Goal: Communication & Community: Answer question/provide support

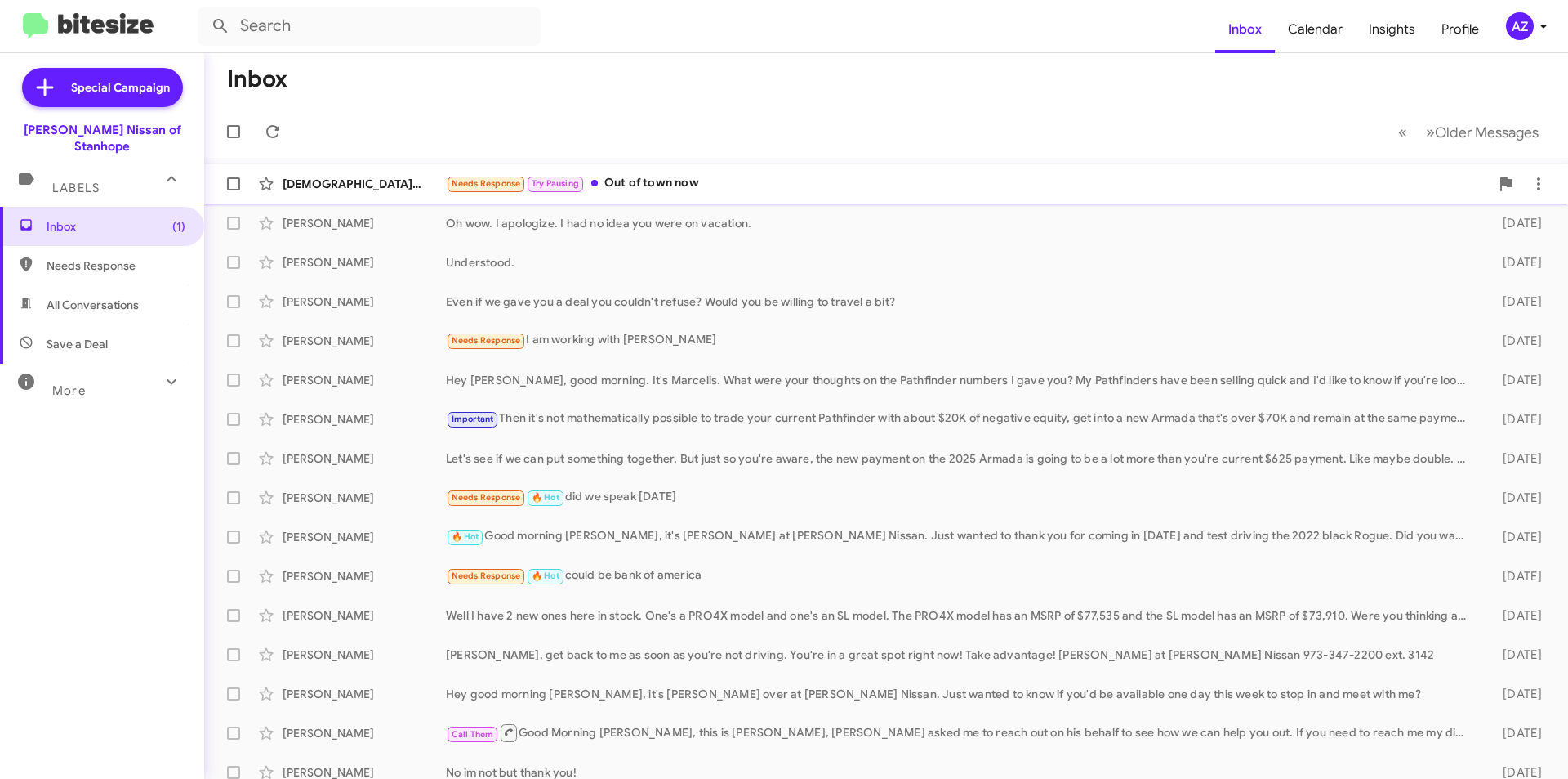
click at [393, 174] on div "Pastor Thomas Needs Response Try Pausing Out of town now a few seconds ago" at bounding box center [887, 184] width 1338 height 33
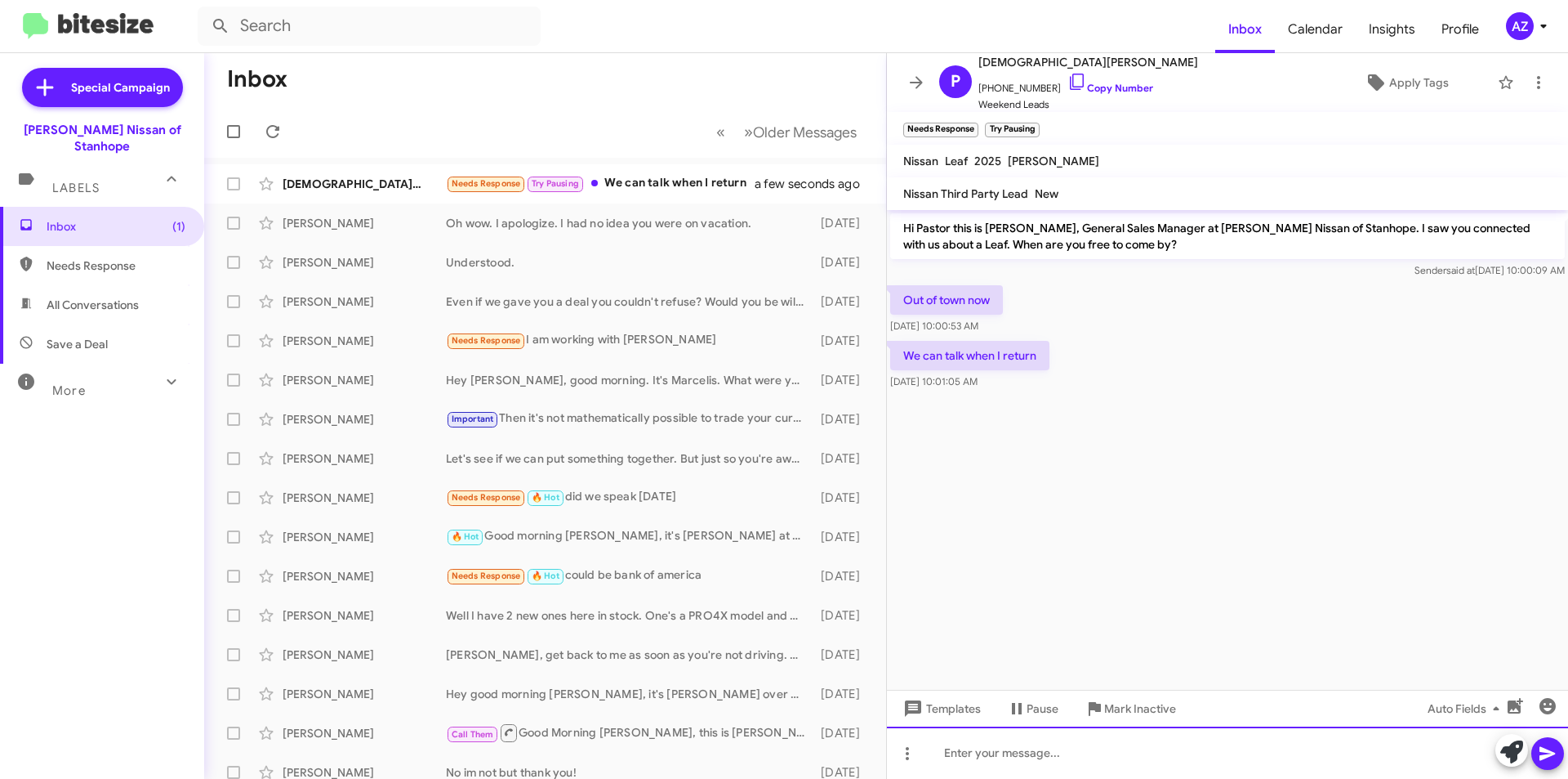
click at [1161, 763] on div at bounding box center [1228, 752] width 681 height 53
click at [1543, 756] on icon at bounding box center [1547, 754] width 15 height 14
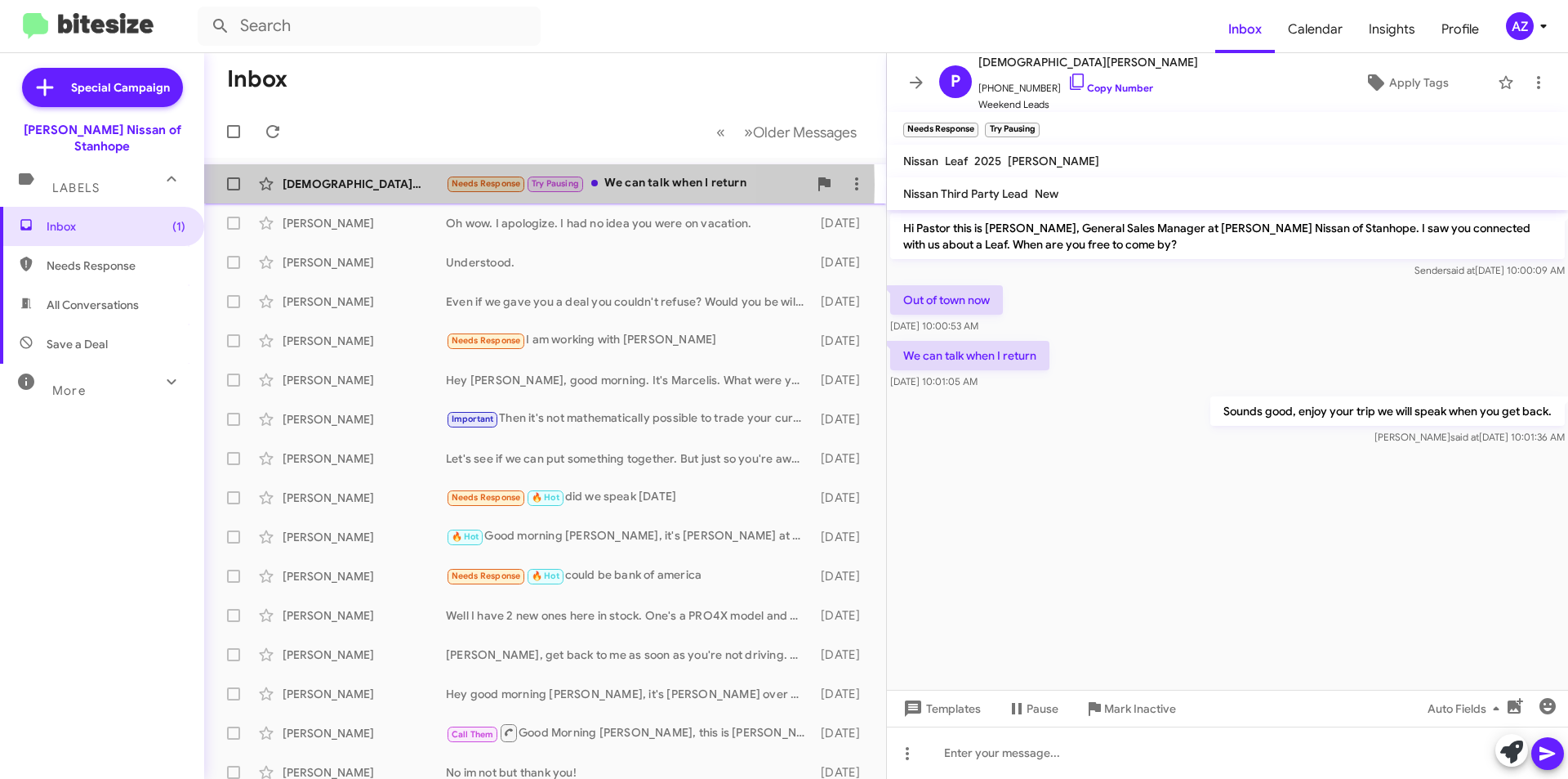
click at [400, 185] on div "[DEMOGRAPHIC_DATA][PERSON_NAME]" at bounding box center [364, 184] width 163 height 16
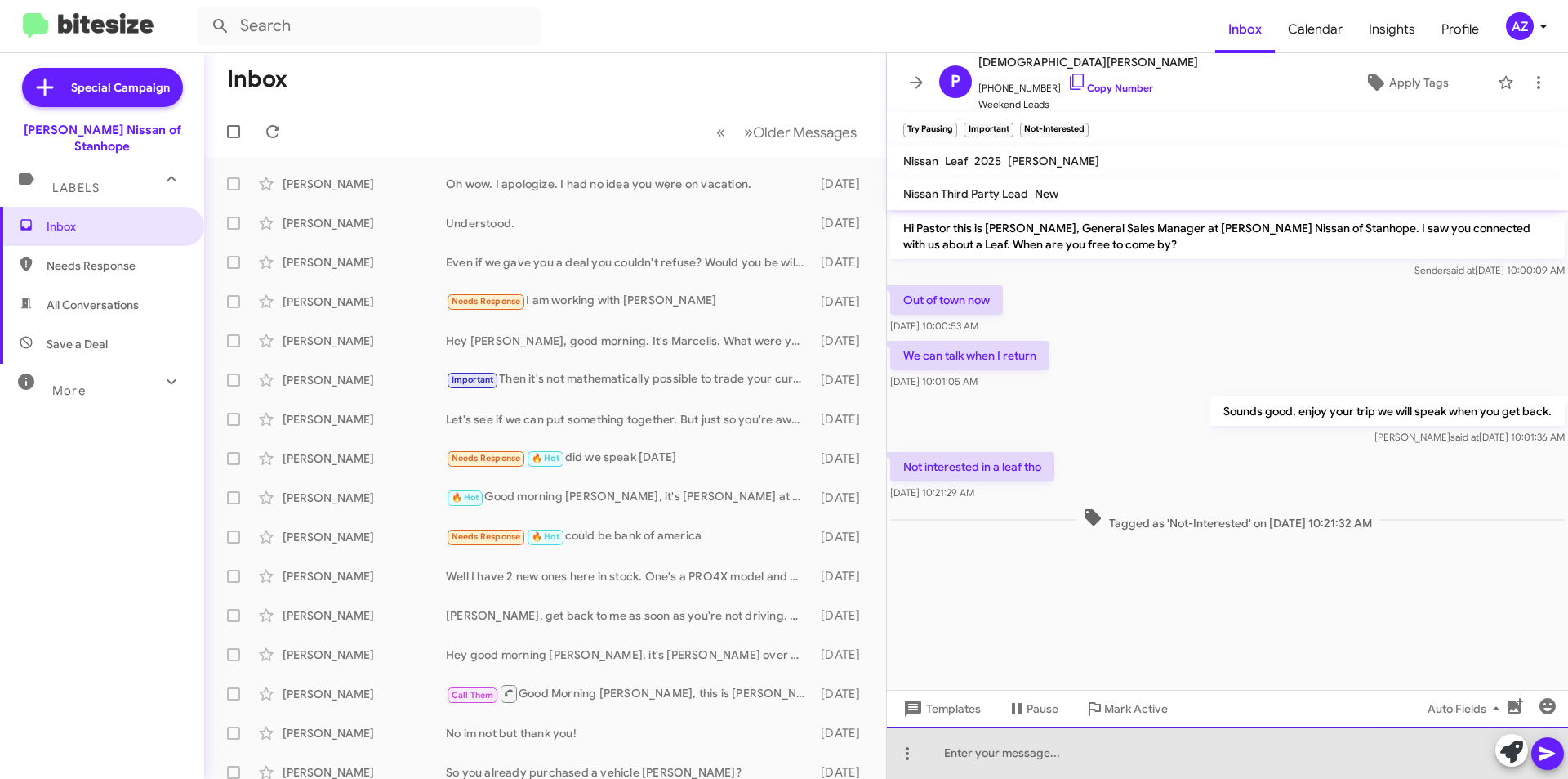
click at [1054, 755] on div at bounding box center [1228, 752] width 681 height 53
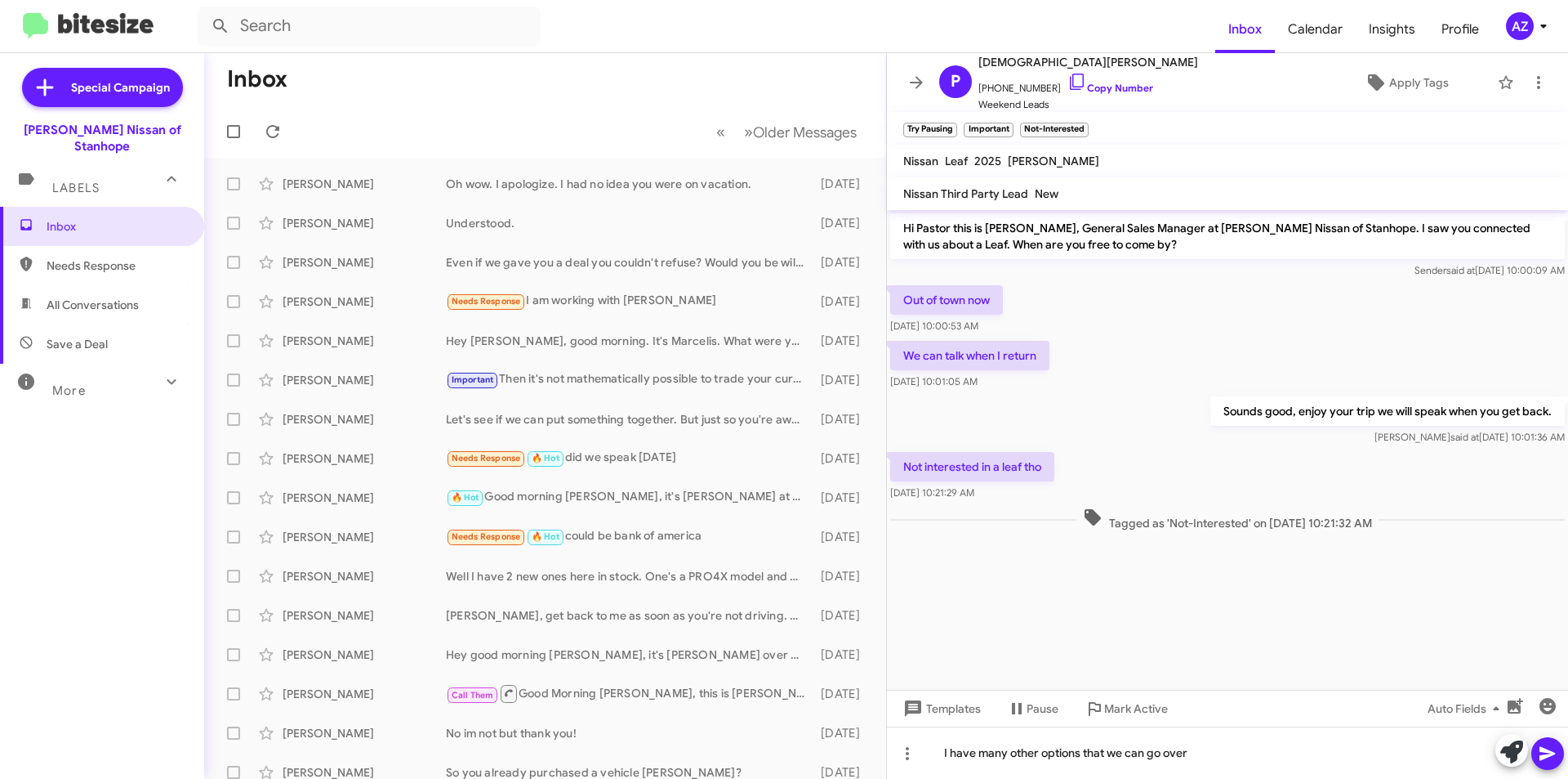
click at [1556, 758] on icon at bounding box center [1547, 753] width 20 height 20
